Goal: Task Accomplishment & Management: Manage account settings

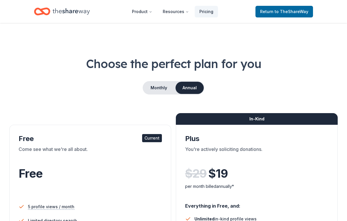
click at [295, 10] on span "to TheShareWay" at bounding box center [292, 11] width 34 height 5
click at [299, 9] on span "to TheShareWay" at bounding box center [292, 11] width 34 height 5
click at [301, 8] on link "Return to TheShareWay" at bounding box center [285, 12] width 58 height 12
click at [304, 14] on span "Return to TheShareWay" at bounding box center [284, 11] width 48 height 7
click at [291, 14] on span "Return to TheShareWay" at bounding box center [284, 11] width 48 height 7
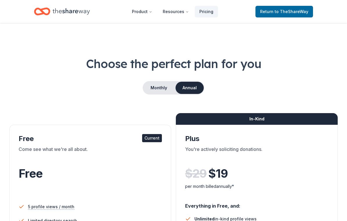
click at [297, 10] on span "to TheShareWay" at bounding box center [292, 11] width 34 height 5
click at [87, 11] on icon "Home" at bounding box center [71, 12] width 37 height 12
click at [81, 13] on icon "Home" at bounding box center [71, 12] width 37 height 12
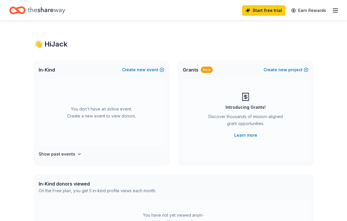
click at [336, 8] on icon "button" at bounding box center [335, 10] width 7 height 7
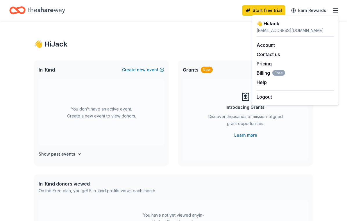
click at [282, 94] on div "Logout" at bounding box center [295, 96] width 77 height 10
click at [265, 96] on button "Logout" at bounding box center [264, 96] width 15 height 7
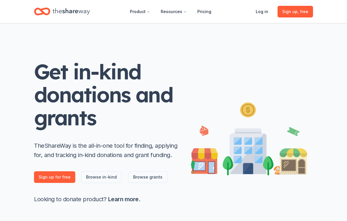
click at [265, 10] on link "Log in" at bounding box center [262, 12] width 22 height 12
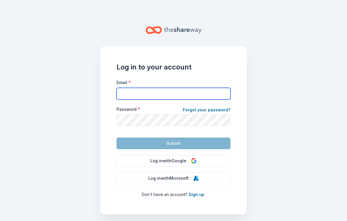
click at [217, 94] on input "Email *" at bounding box center [174, 94] width 114 height 12
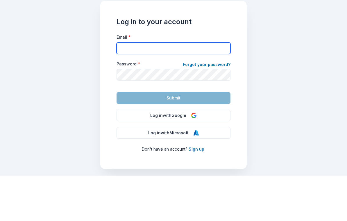
paste input "mailto:director@minnesotahosa.org"
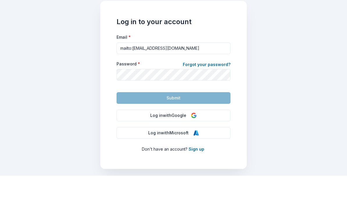
scroll to position [9, 0]
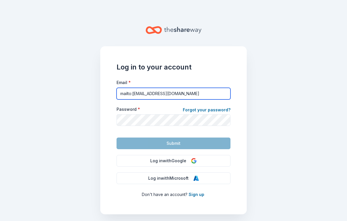
click at [125, 88] on input "mailto:director@minnesotahosa.org" at bounding box center [174, 94] width 114 height 12
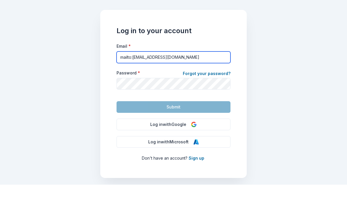
click at [123, 88] on input "mailto:director@minnesotahosa.org" at bounding box center [174, 94] width 114 height 12
click at [123, 88] on input ":director@minnesotahosa.org" at bounding box center [174, 94] width 114 height 12
type input "director@minnesotahosa.org"
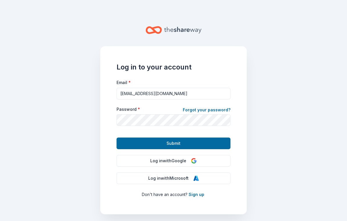
click at [127, 138] on button "Submit" at bounding box center [174, 144] width 114 height 12
